Goal: Task Accomplishment & Management: Manage account settings

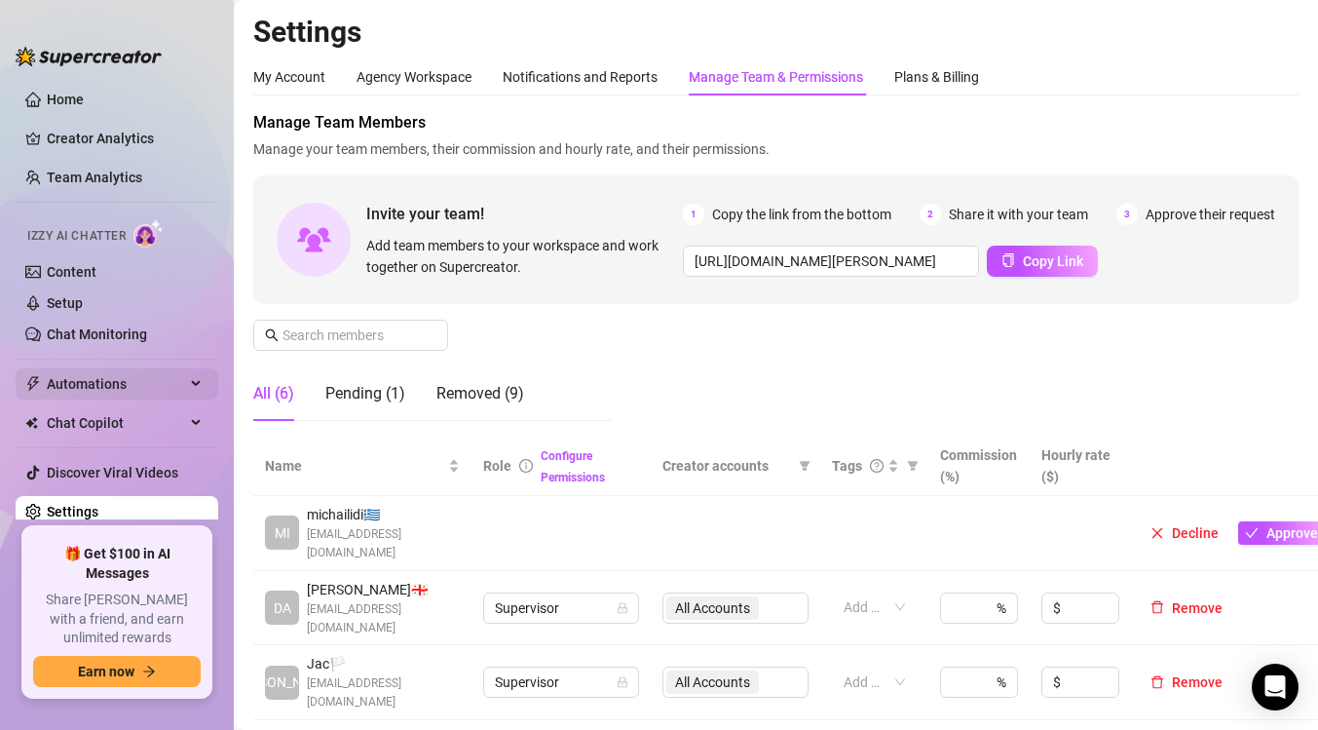
click at [191, 374] on div "Automations" at bounding box center [117, 383] width 203 height 31
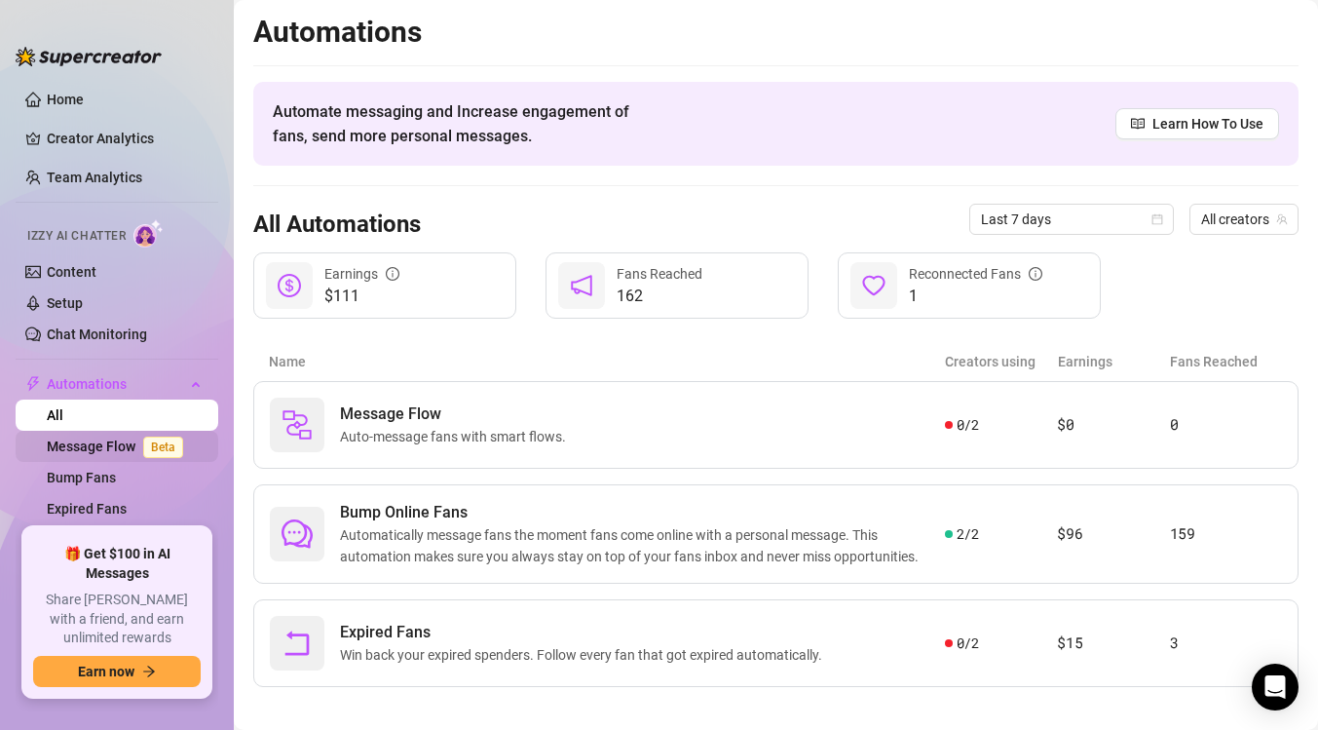
click at [115, 444] on link "Message Flow Beta" at bounding box center [119, 447] width 144 height 16
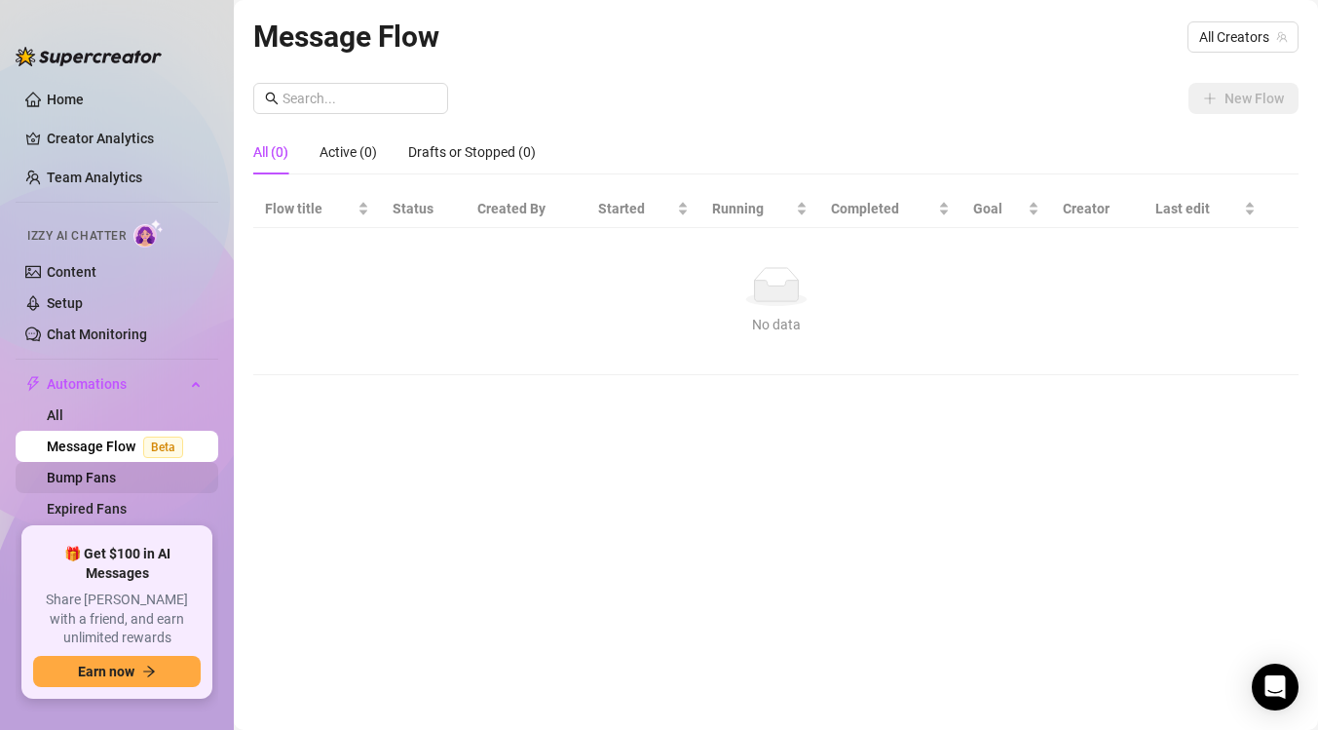
click at [92, 472] on link "Bump Fans" at bounding box center [81, 478] width 69 height 16
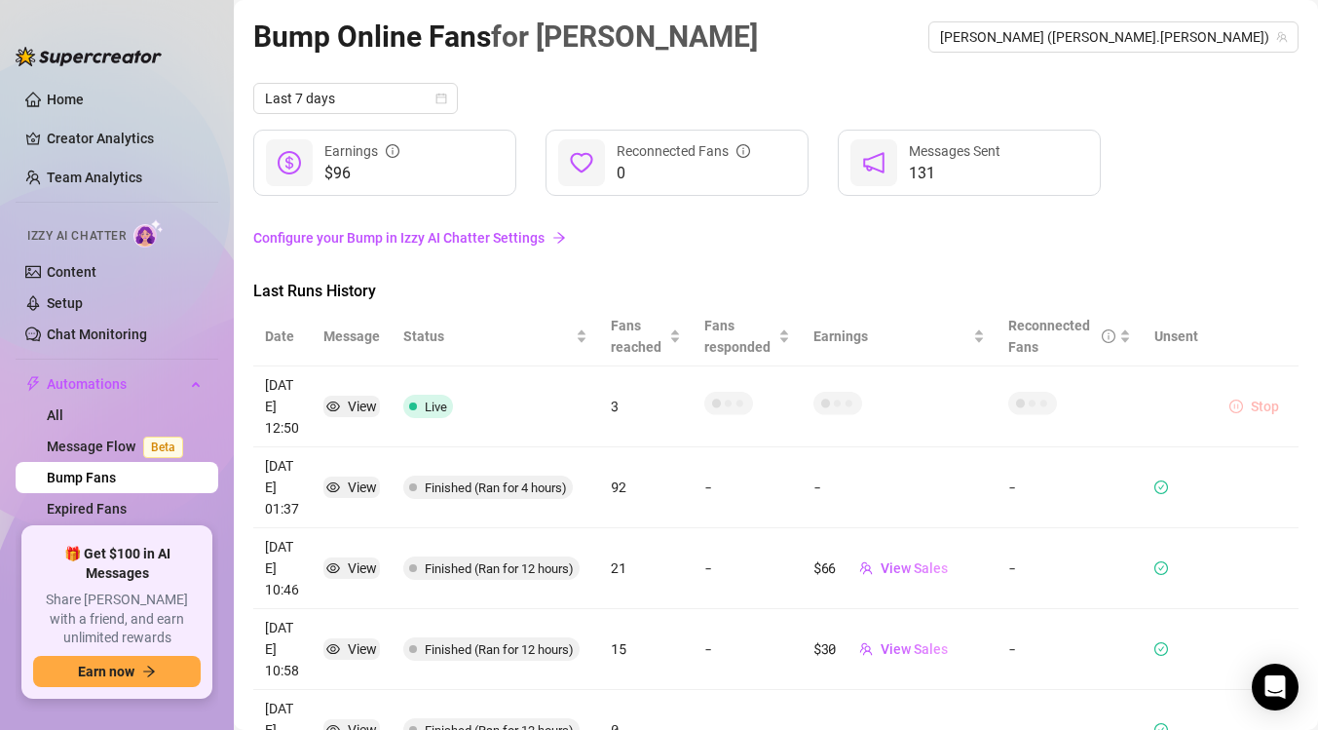
click at [1242, 401] on icon "pause-circle" at bounding box center [1237, 407] width 14 height 14
click at [1240, 409] on icon "pause-circle" at bounding box center [1237, 407] width 14 height 14
click at [1240, 405] on icon "pause-circle" at bounding box center [1237, 407] width 14 height 14
click at [1240, 408] on icon "pause-circle" at bounding box center [1237, 407] width 14 height 14
click at [1252, 401] on span "Stop" at bounding box center [1265, 407] width 28 height 16
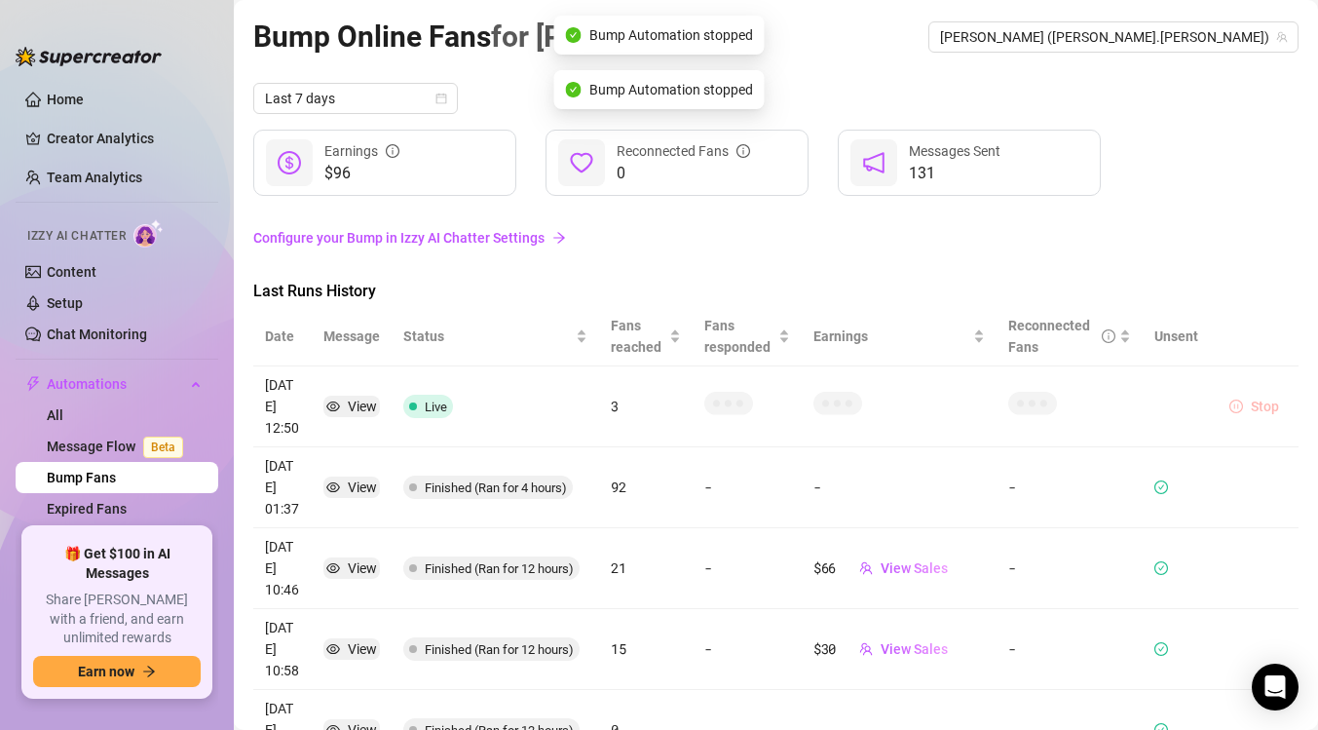
click at [1242, 410] on icon "pause-circle" at bounding box center [1237, 407] width 14 height 14
click at [1236, 410] on icon "pause-circle" at bounding box center [1237, 407] width 14 height 14
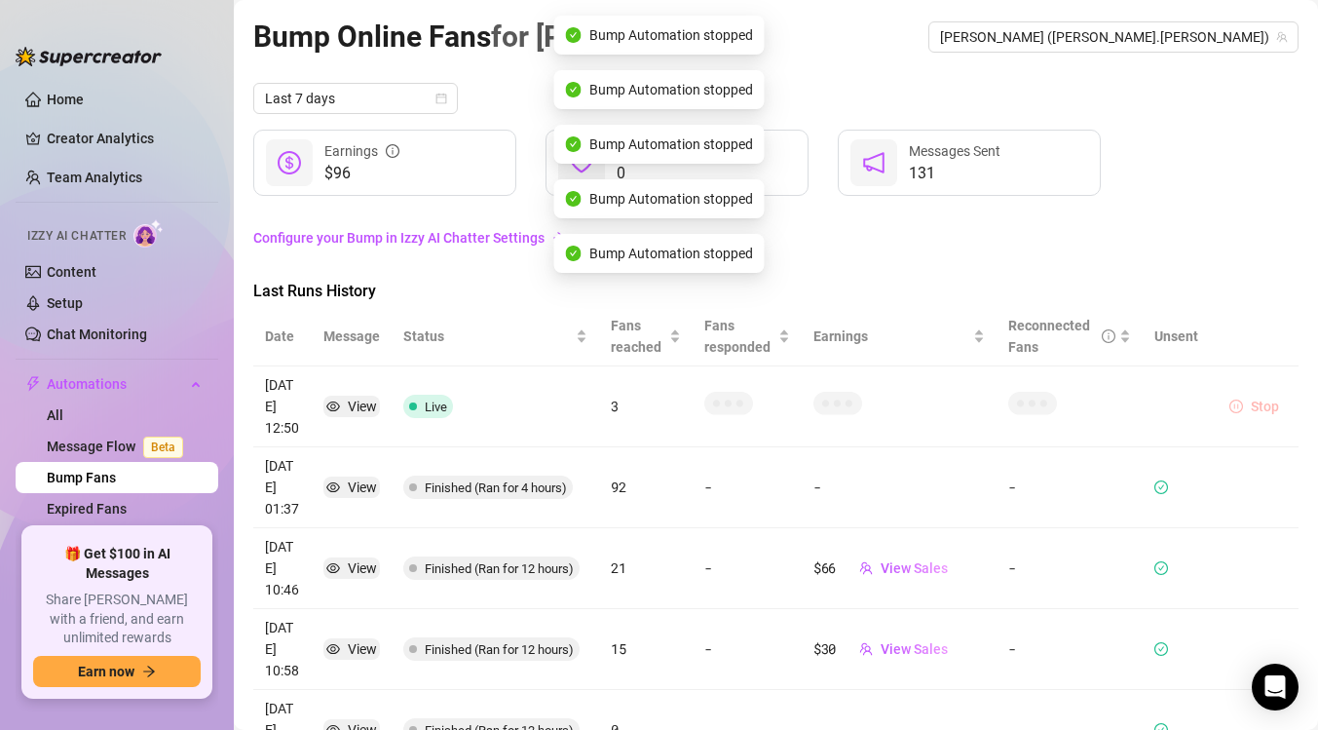
click at [1236, 410] on icon "pause-circle" at bounding box center [1237, 407] width 14 height 14
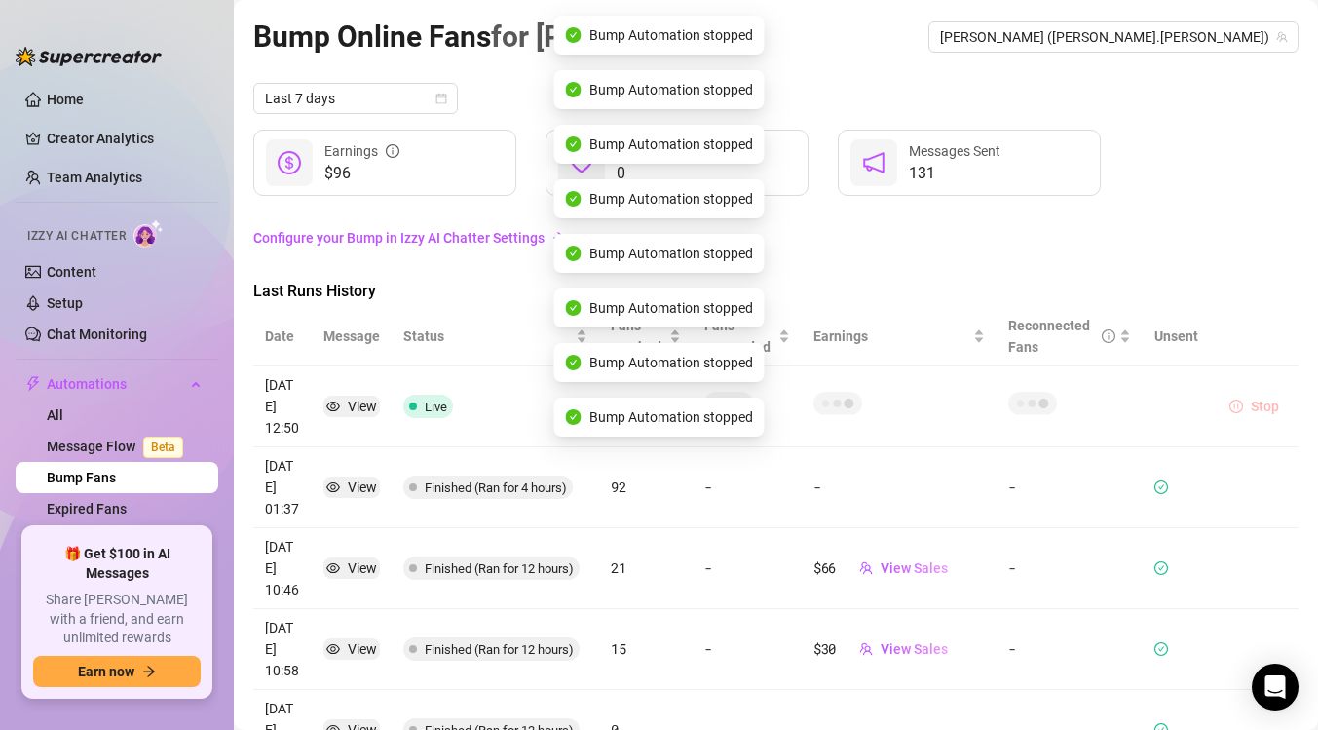
click at [1236, 410] on icon "pause-circle" at bounding box center [1237, 407] width 14 height 14
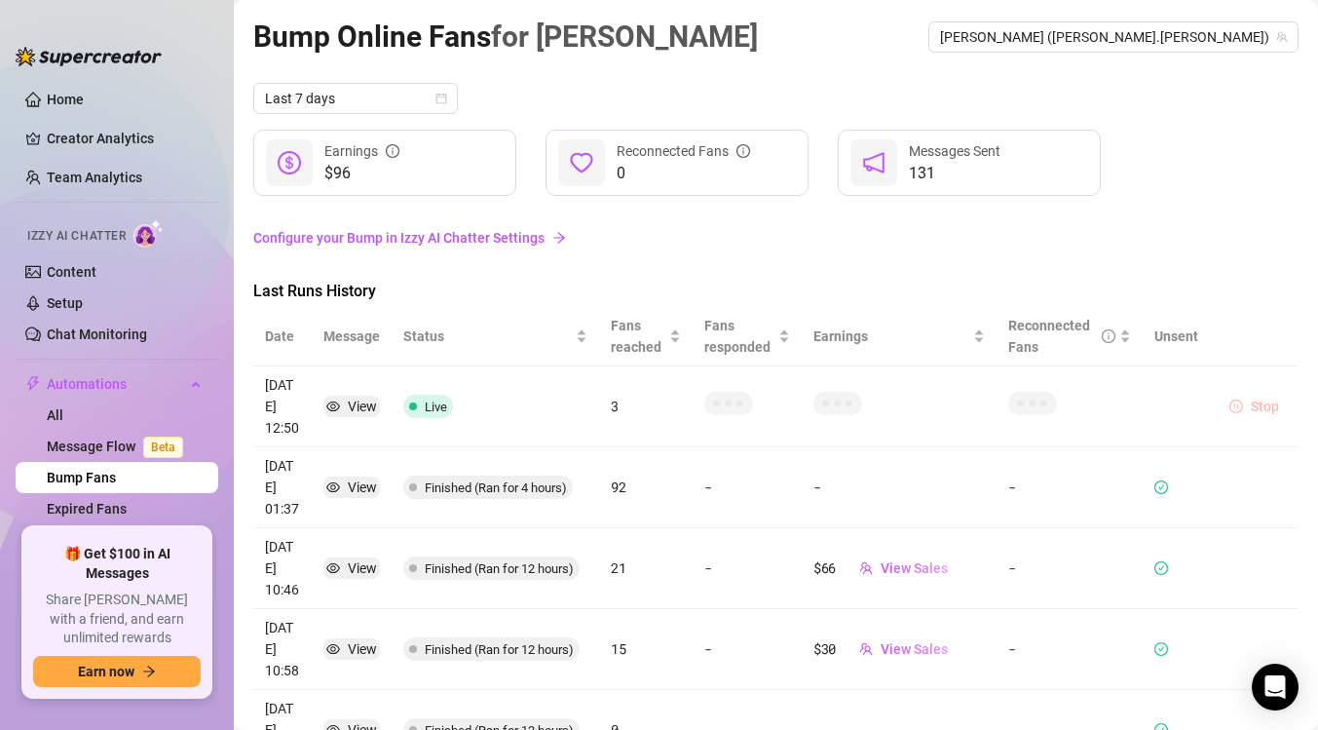
click at [1262, 406] on span "Stop" at bounding box center [1265, 407] width 28 height 16
click at [1238, 405] on icon "pause-circle" at bounding box center [1237, 407] width 14 height 14
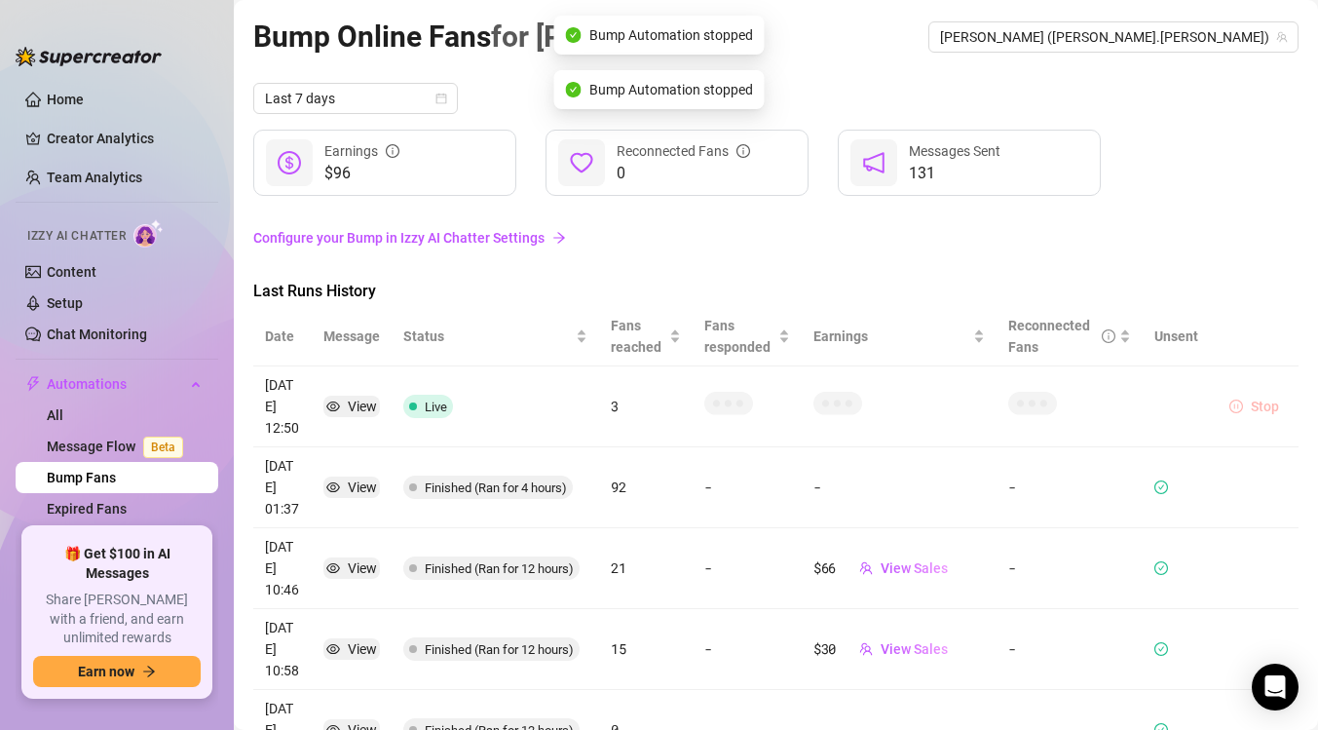
click at [1238, 405] on icon "pause-circle" at bounding box center [1237, 407] width 14 height 14
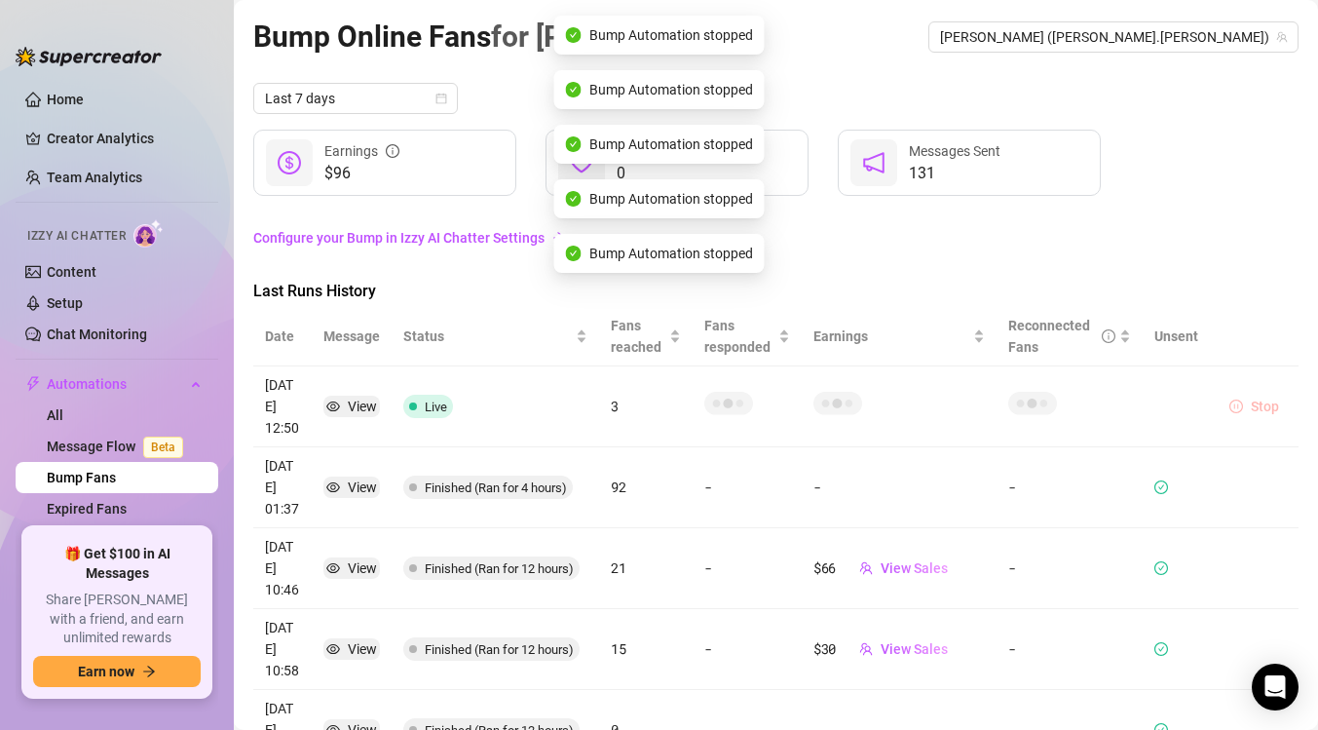
click at [1238, 405] on icon "pause-circle" at bounding box center [1237, 407] width 14 height 14
click at [1238, 404] on icon "pause-circle" at bounding box center [1237, 407] width 14 height 14
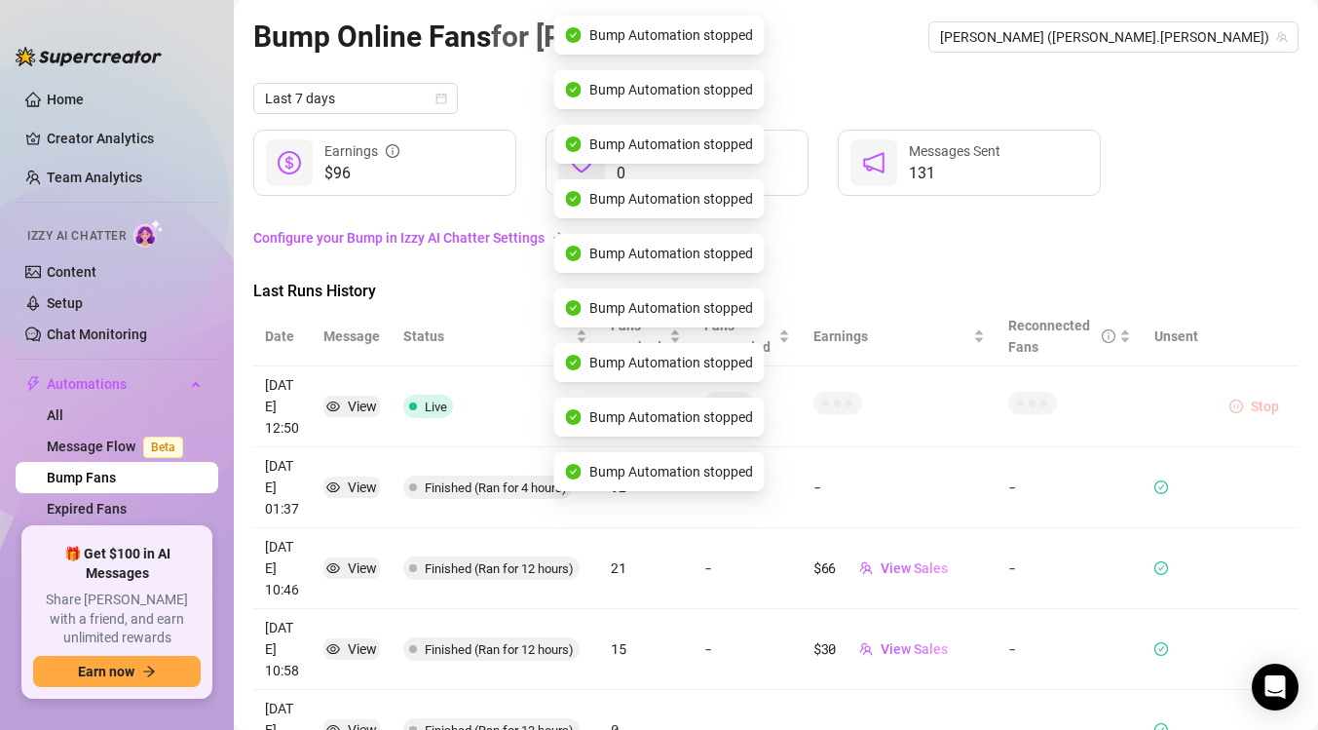
click at [1238, 404] on icon "pause-circle" at bounding box center [1237, 407] width 14 height 14
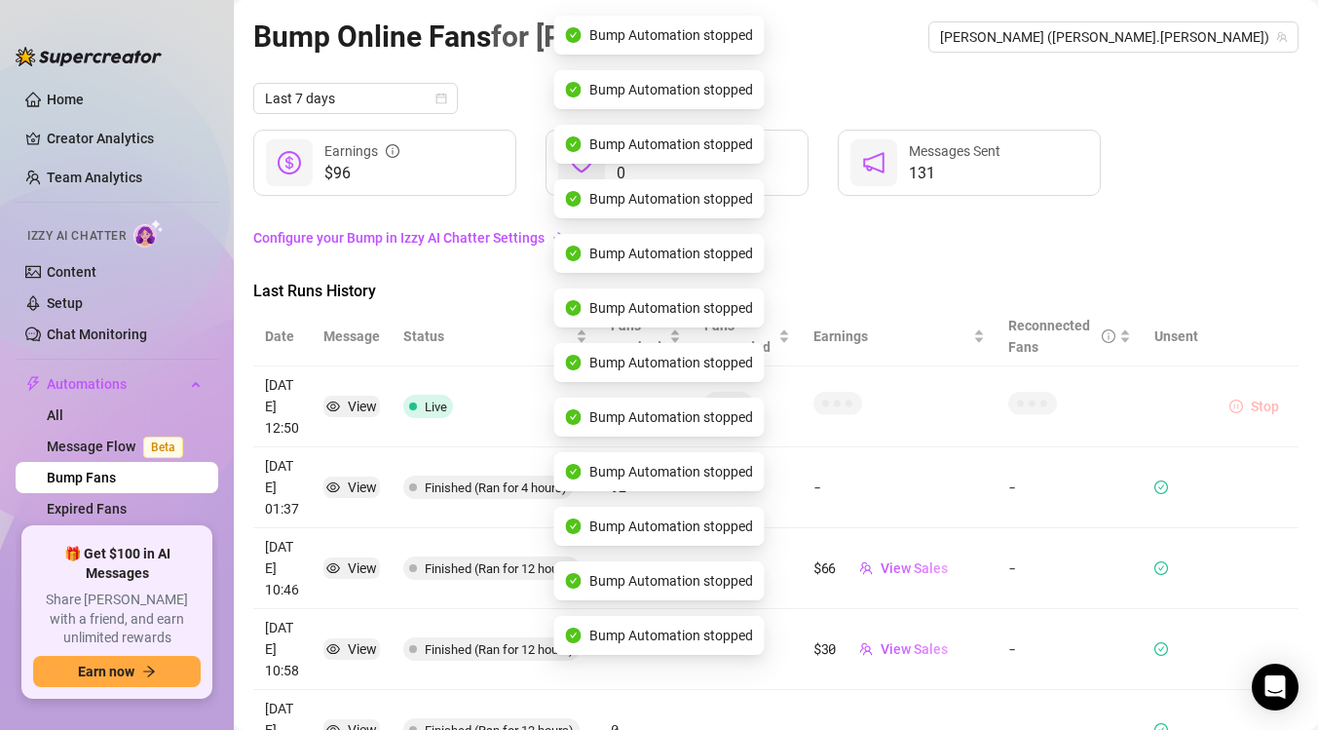
click at [1238, 404] on icon "pause-circle" at bounding box center [1237, 407] width 14 height 14
click at [1238, 405] on icon "pause-circle" at bounding box center [1237, 407] width 14 height 14
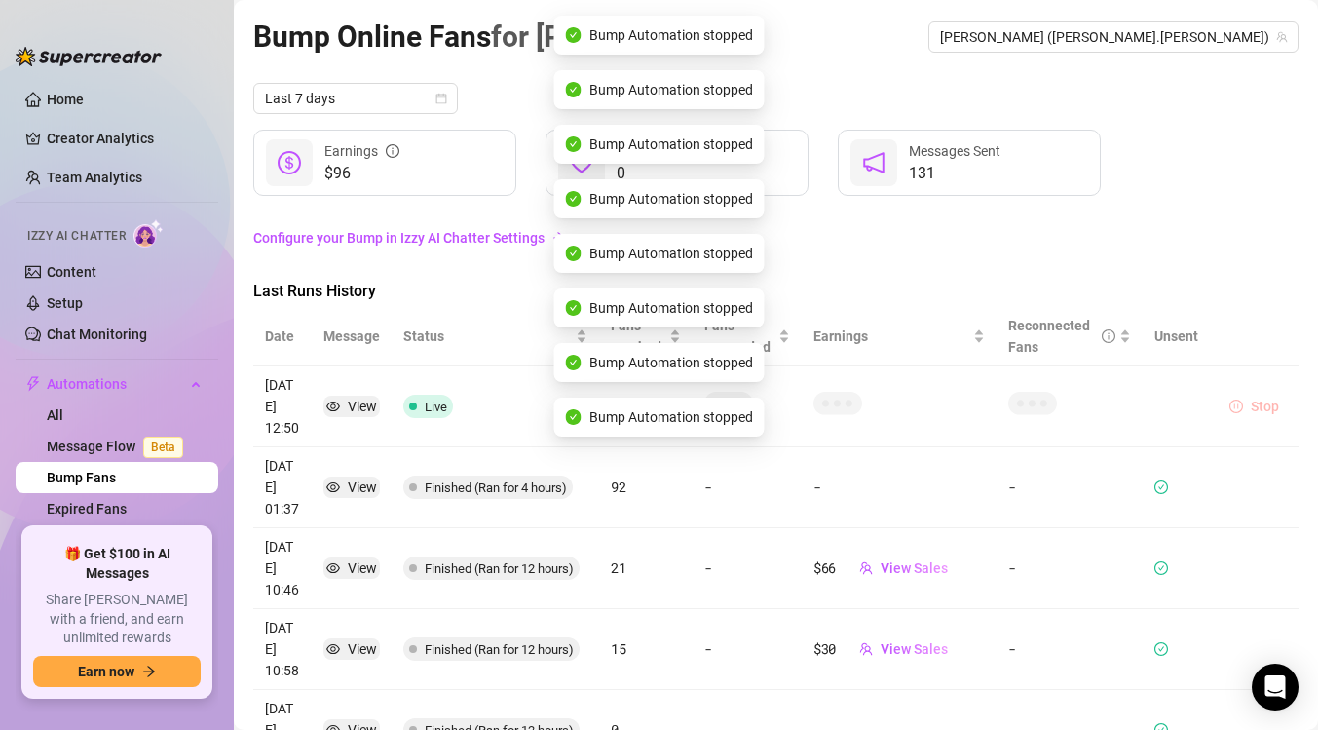
click at [1239, 408] on icon "pause-circle" at bounding box center [1237, 407] width 14 height 14
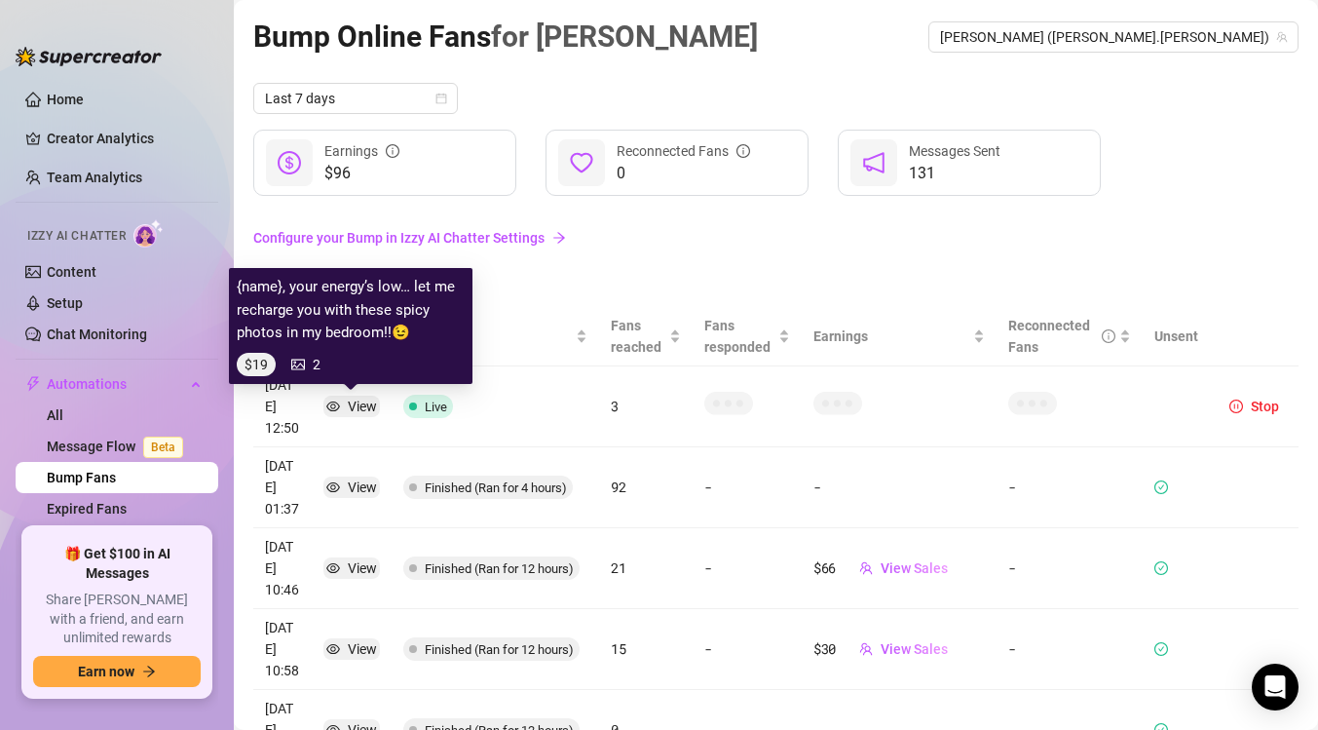
click at [354, 404] on div "View" at bounding box center [362, 406] width 29 height 21
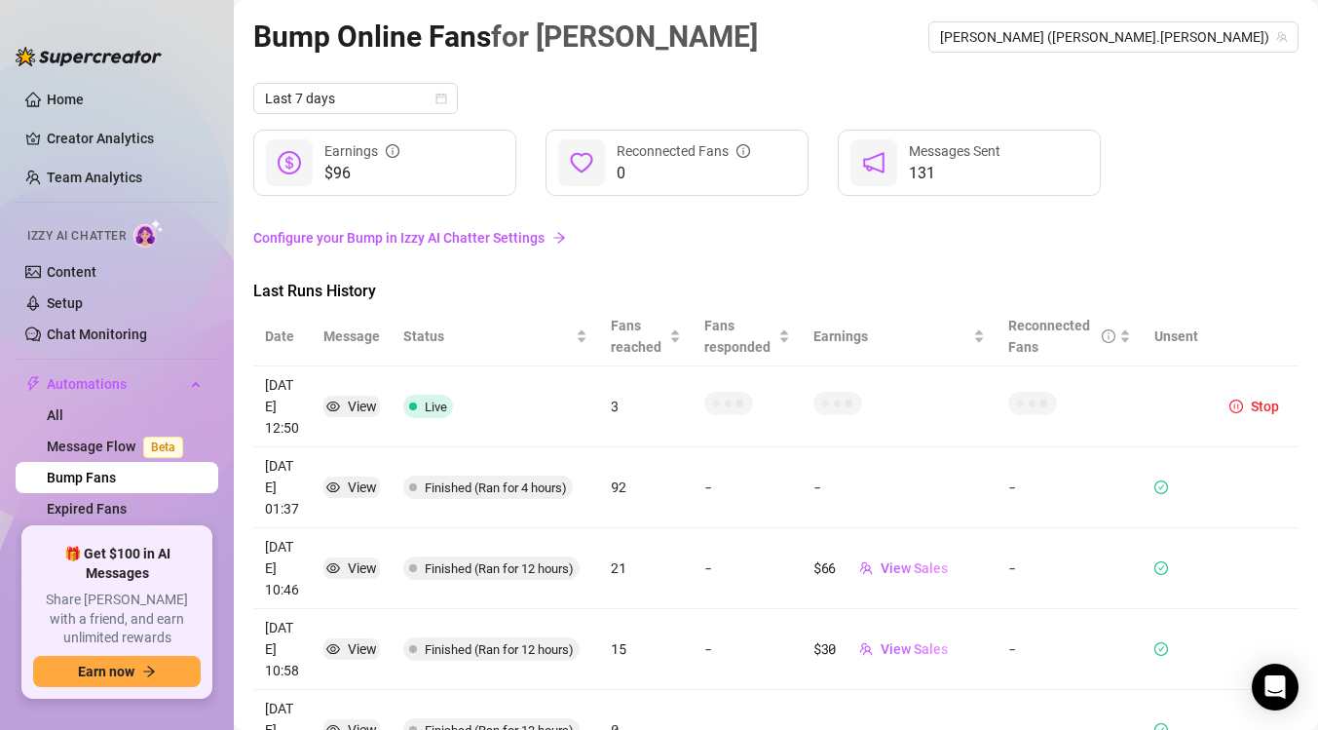
click at [429, 405] on span "Live" at bounding box center [436, 407] width 22 height 15
click at [95, 443] on link "Message Flow Beta" at bounding box center [119, 447] width 144 height 16
